Goal: Find specific page/section: Find specific page/section

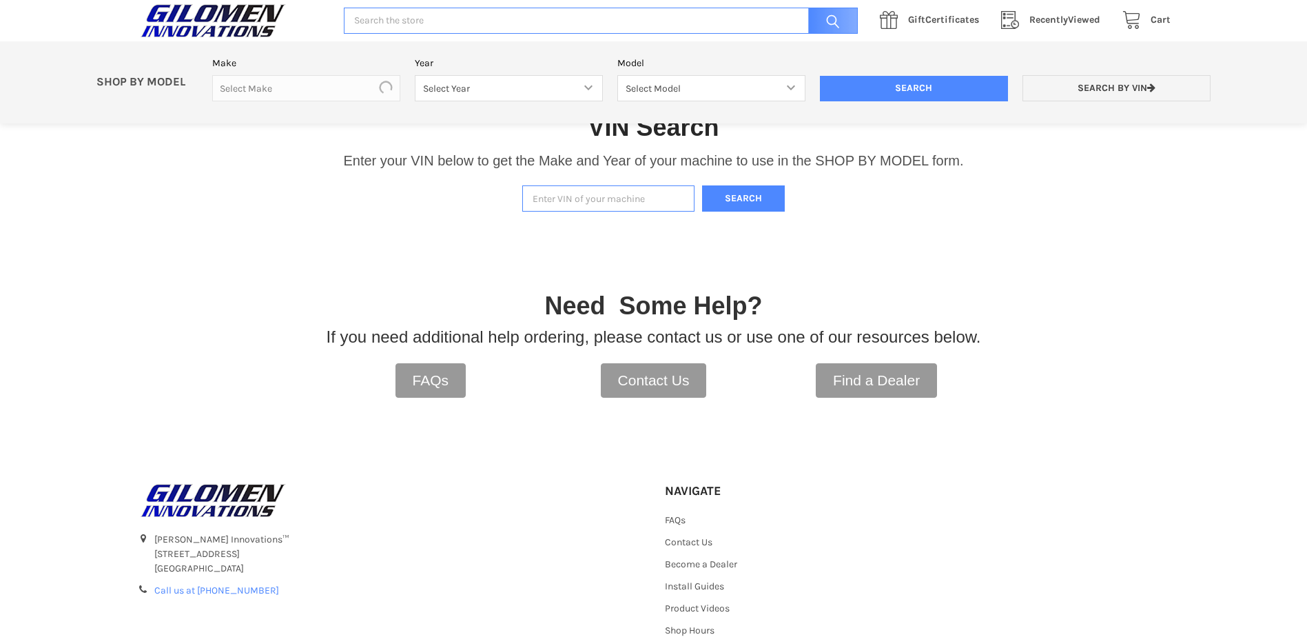
click at [560, 210] on input "Enter VIN of your machine" at bounding box center [608, 198] width 172 height 27
click at [772, 202] on button "Search" at bounding box center [743, 198] width 83 height 27
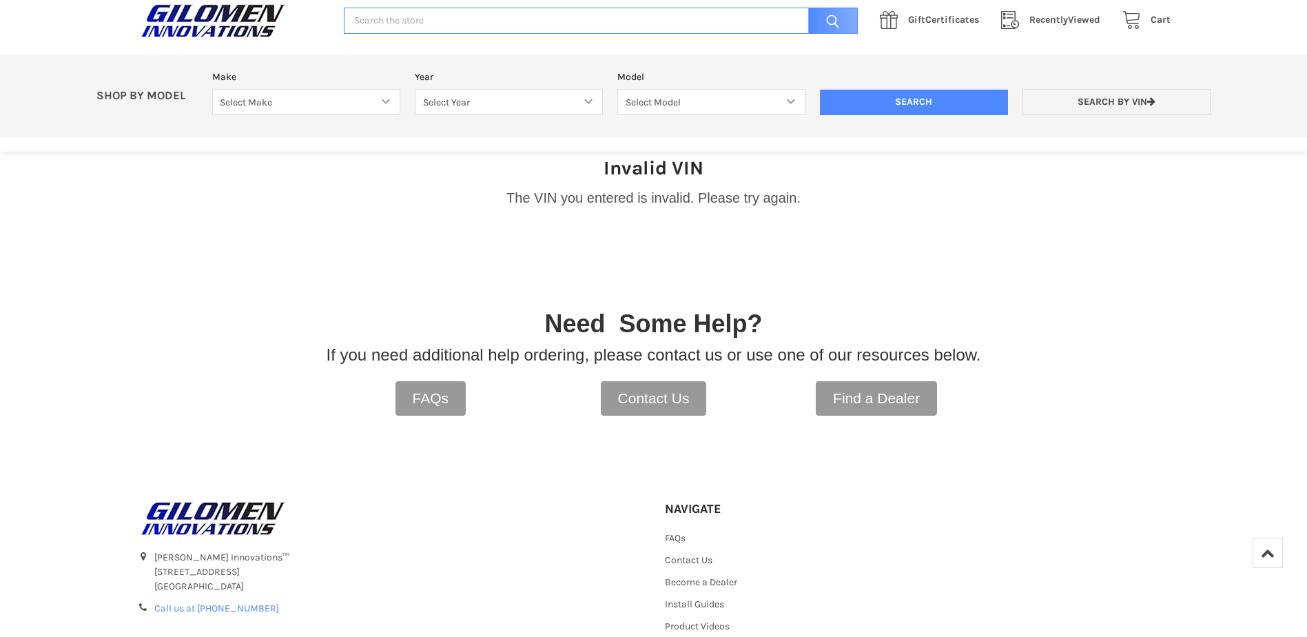
scroll to position [360, 0]
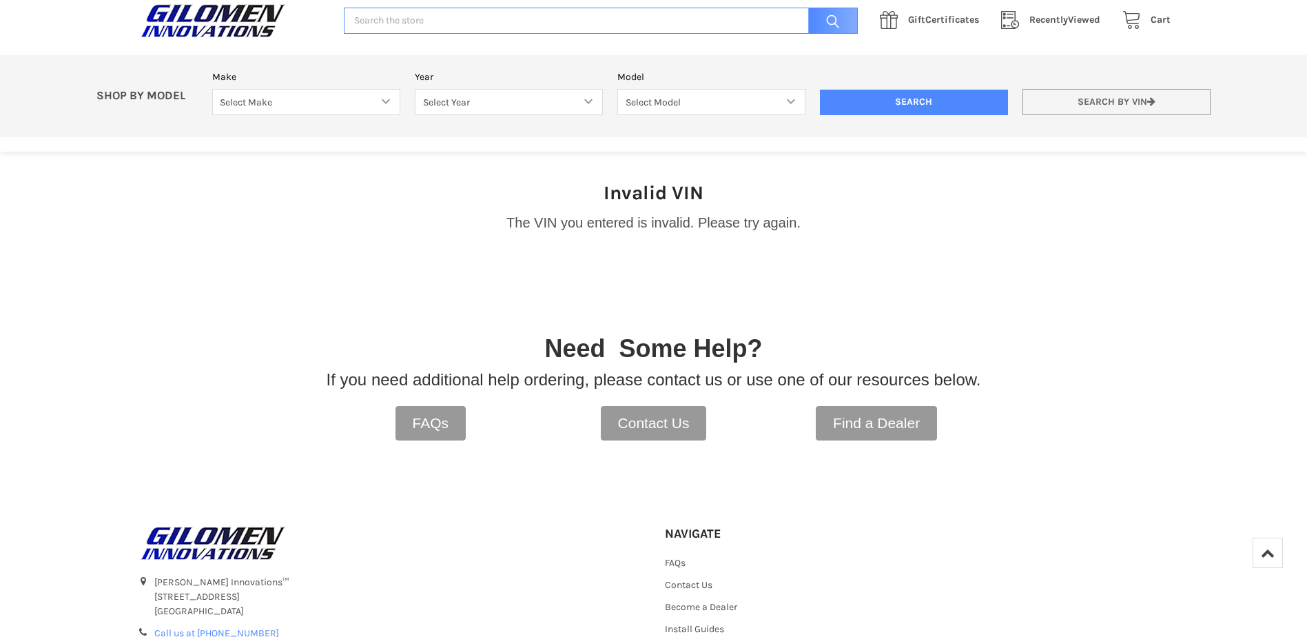
click at [1110, 105] on link "Search by VIN" at bounding box center [1117, 102] width 188 height 27
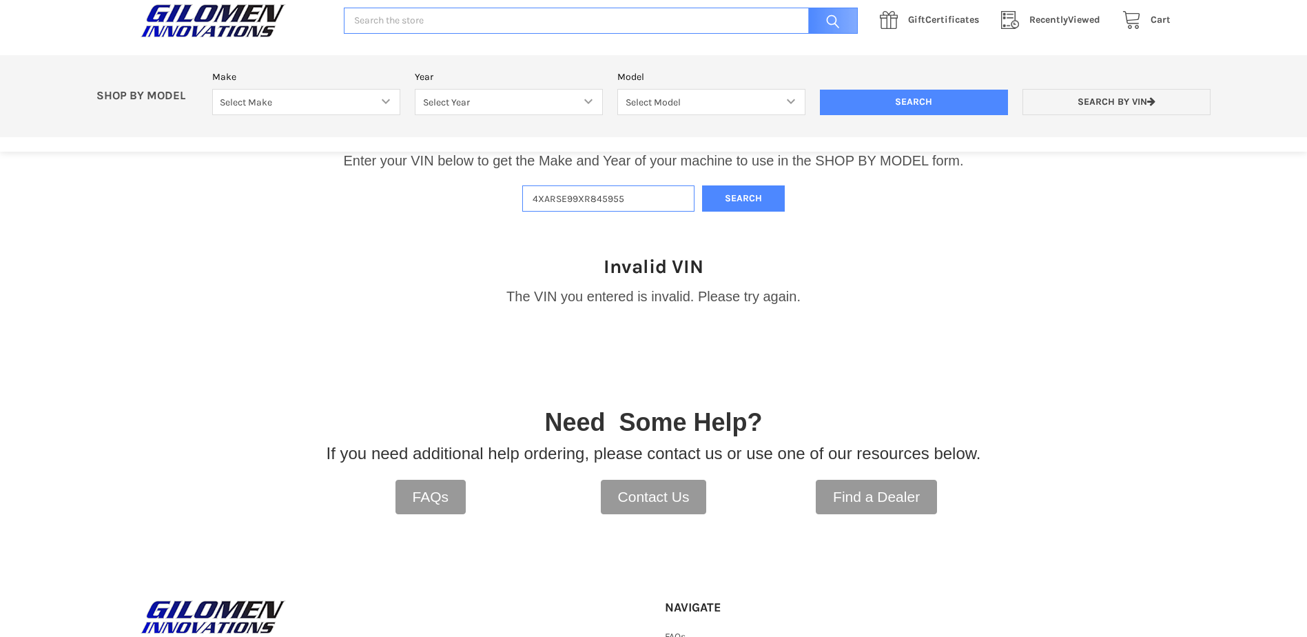
click at [633, 205] on input "4XARSE99XR845955" at bounding box center [608, 198] width 172 height 27
type input "[US_VEHICLE_IDENTIFICATION_NUMBER]"
click at [759, 203] on button "Search" at bounding box center [743, 198] width 83 height 27
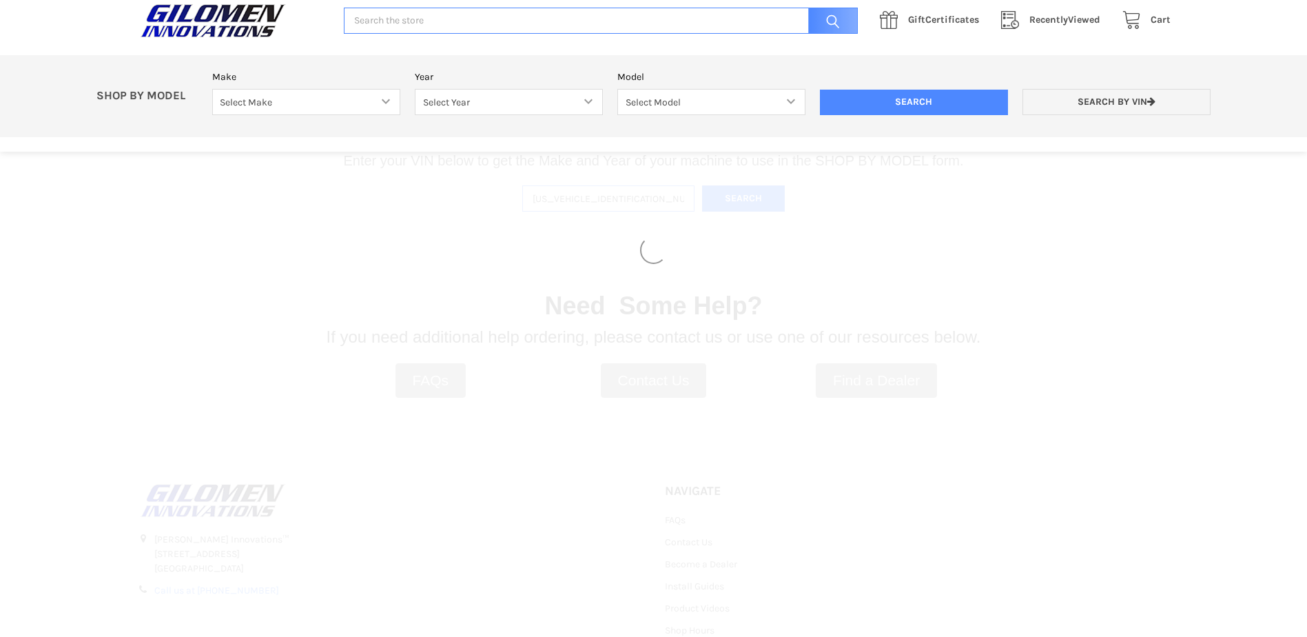
select select "330"
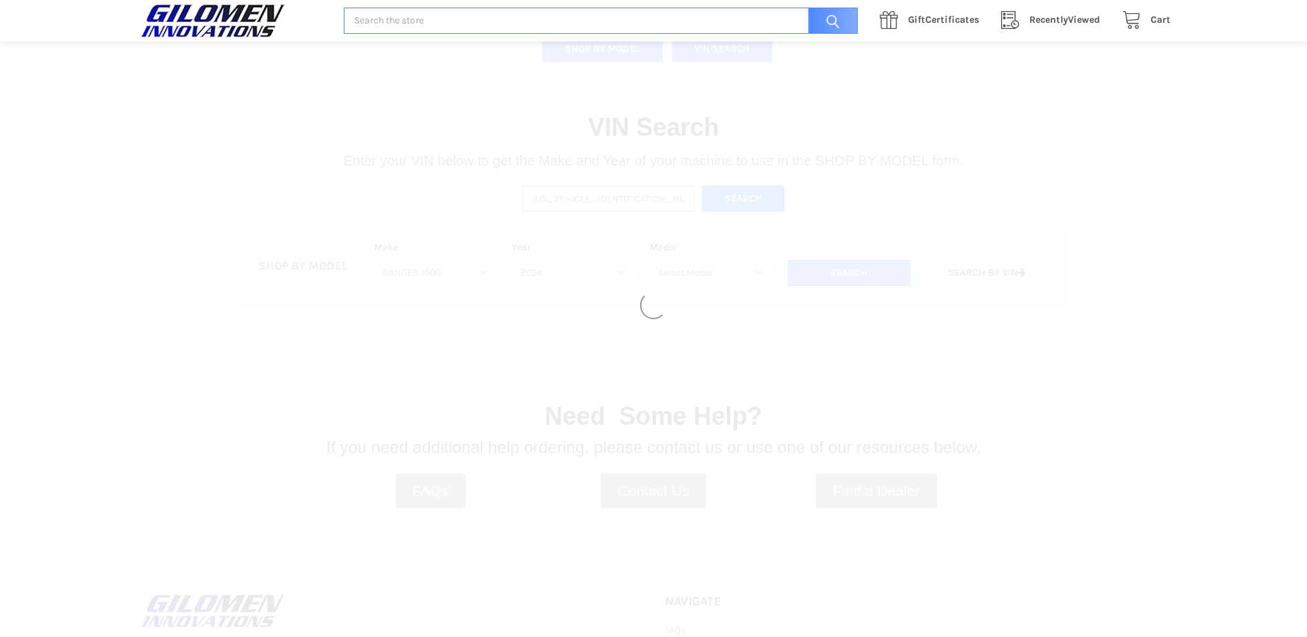
select select "628"
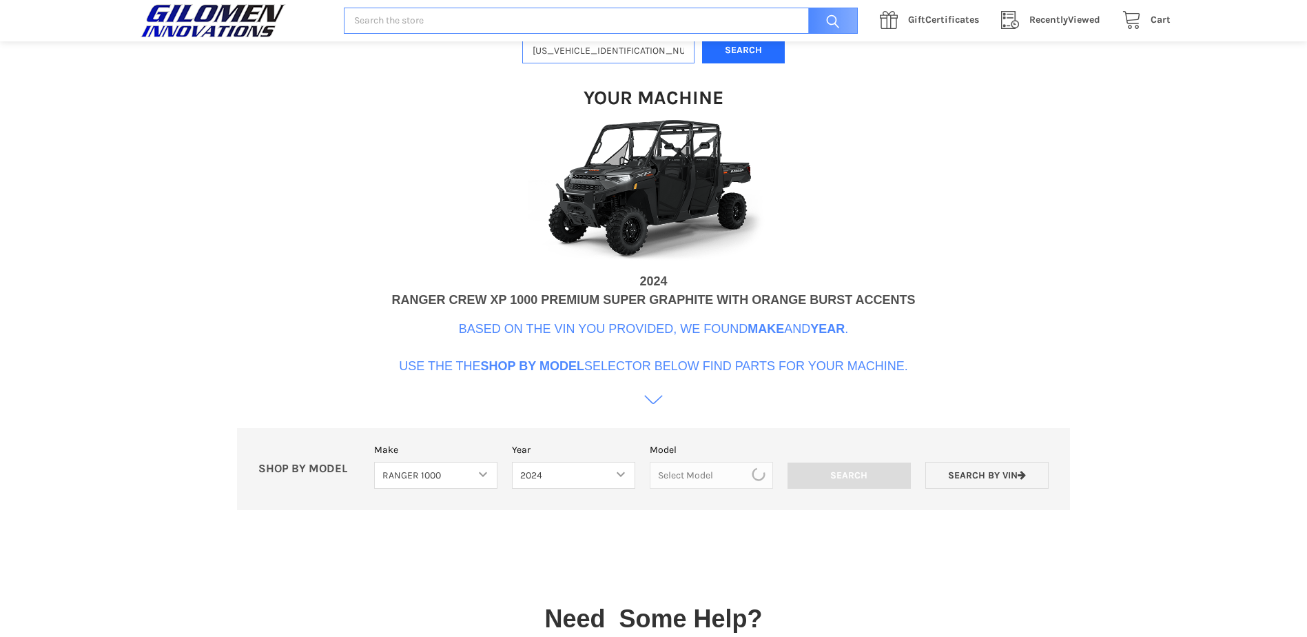
scroll to position [422, 0]
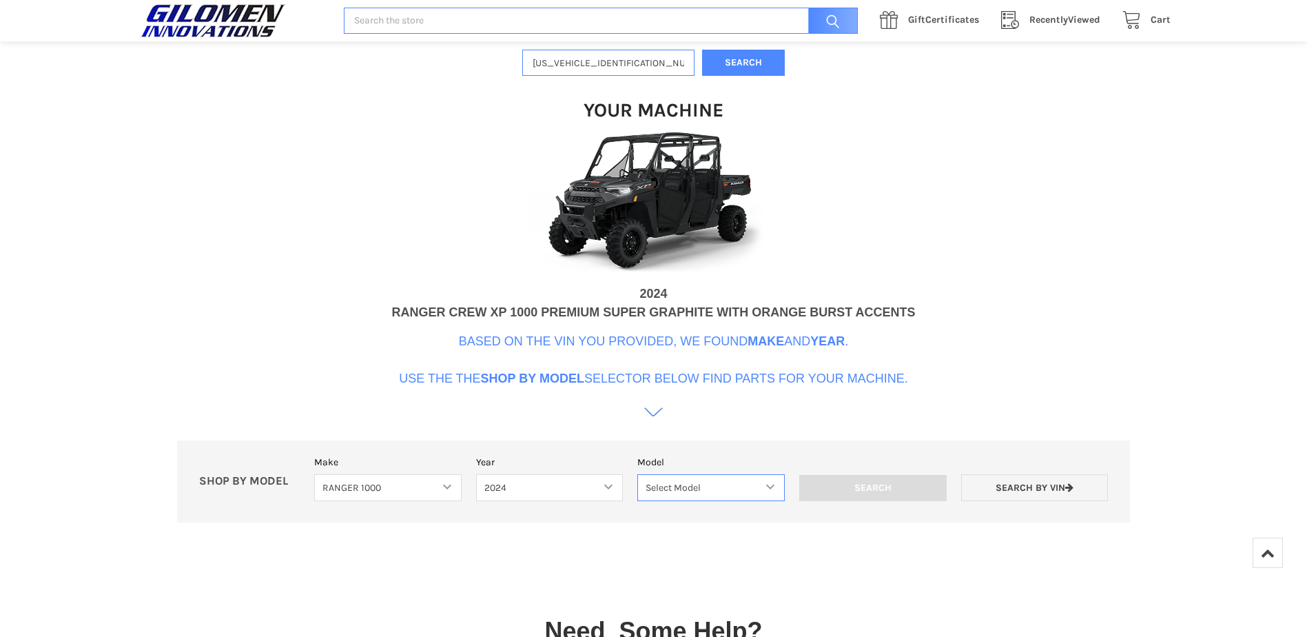
click at [743, 483] on select "Select Model Ranger 1000 Basic 61 HP SOHC Ranger 1000 Crew Basic 61 HP SOHC Ran…" at bounding box center [710, 487] width 147 height 27
click at [738, 535] on div "VIN Search Enter your VIN below to get the Make and Year of your machine to use…" at bounding box center [653, 242] width 1307 height 604
click at [726, 486] on select "Select Model Ranger 1000 Basic 61 HP SOHC Ranger 1000 Crew Basic 61 HP SOHC Ran…" at bounding box center [710, 487] width 147 height 27
select select "632"
click at [637, 474] on select "Select Model Ranger 1000 Basic 61 HP SOHC Ranger 1000 Crew Basic 61 HP SOHC Ran…" at bounding box center [710, 487] width 147 height 27
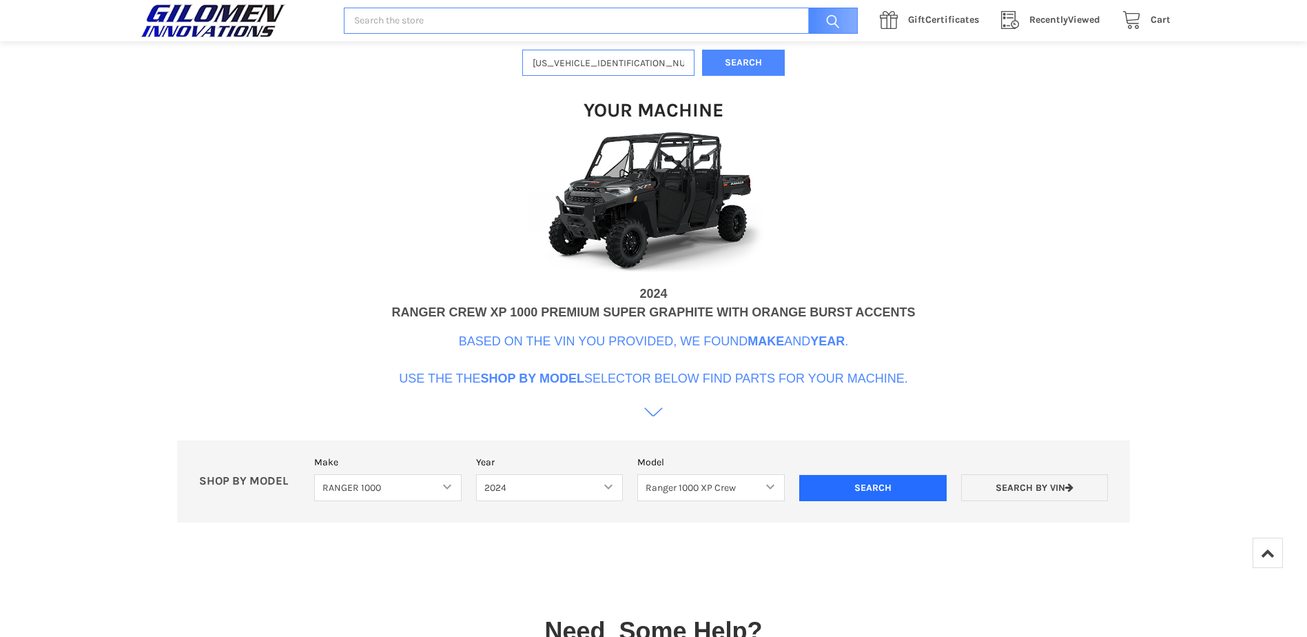
click at [838, 492] on input "Search" at bounding box center [872, 488] width 147 height 26
